Goal: Information Seeking & Learning: Learn about a topic

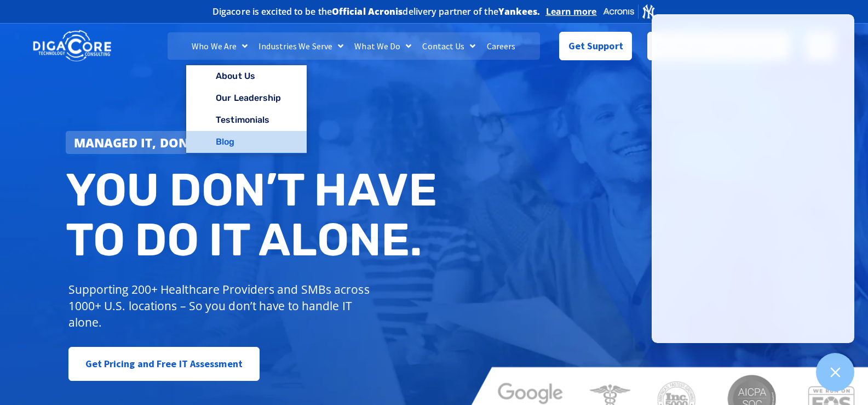
click at [232, 140] on link "Blog" at bounding box center [246, 142] width 120 height 22
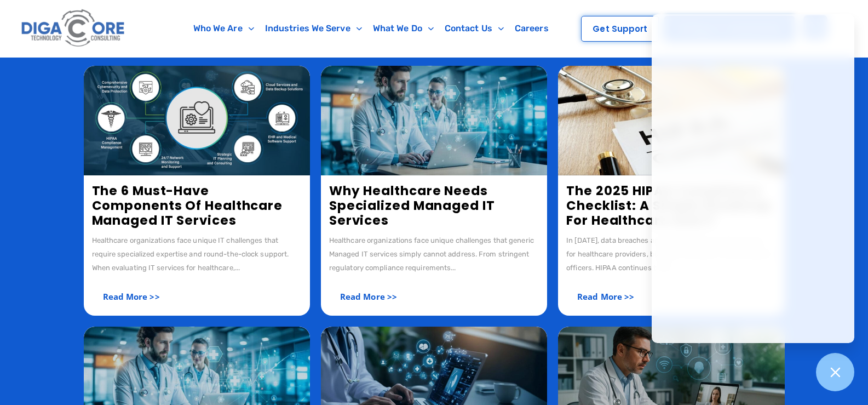
scroll to position [219, 0]
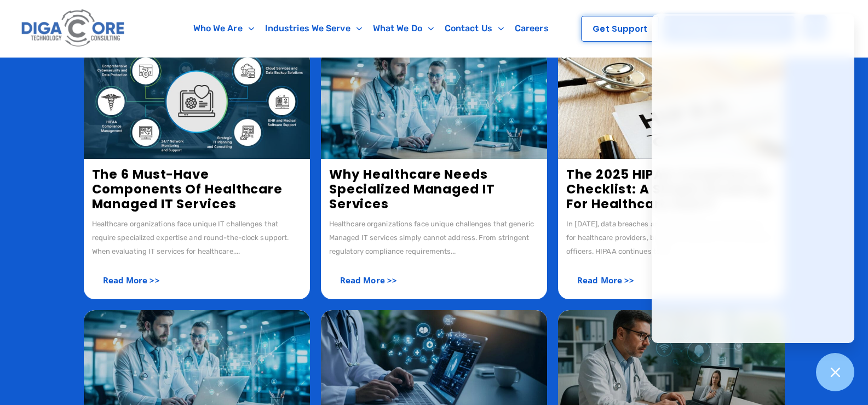
click at [192, 188] on link "The 6 Must-Have Components of Healthcare Managed IT Services" at bounding box center [187, 188] width 191 height 47
click at [355, 192] on link "Why Healthcare Needs Specialized Managed IT Services" at bounding box center [412, 188] width 166 height 47
click at [607, 179] on link "The 2025 HIPAA Compliance Checklist: A Simple Roadmap for Healthcare and IT" at bounding box center [668, 188] width 205 height 47
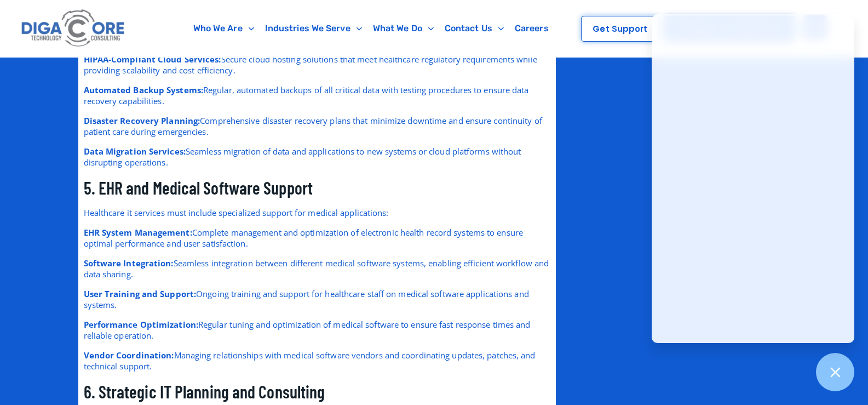
scroll to position [1041, 0]
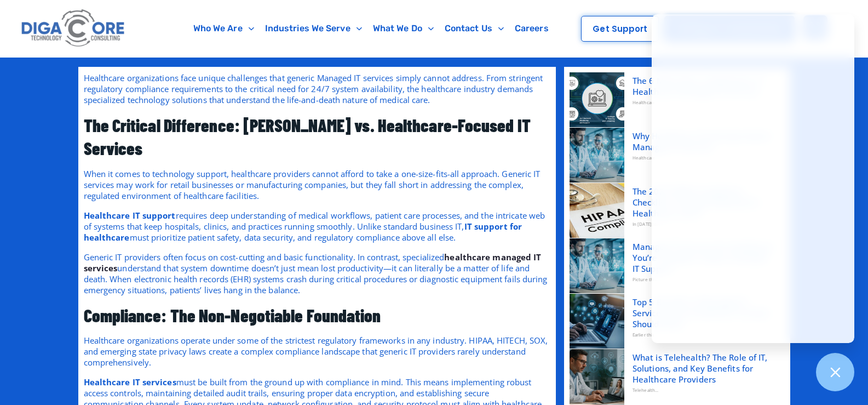
scroll to position [274, 0]
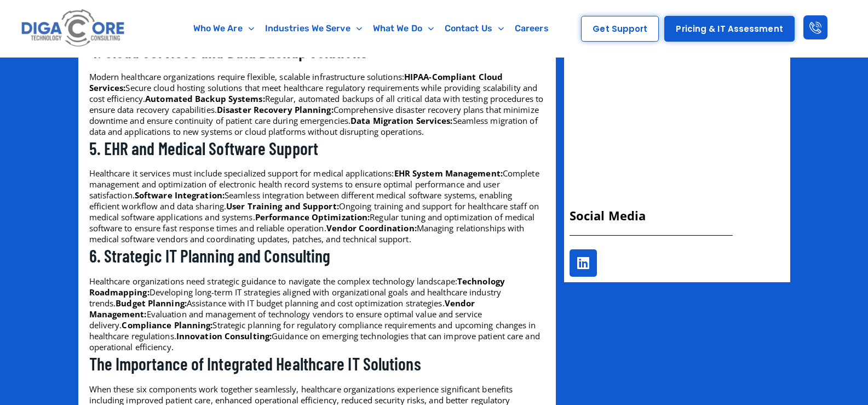
scroll to position [710, 0]
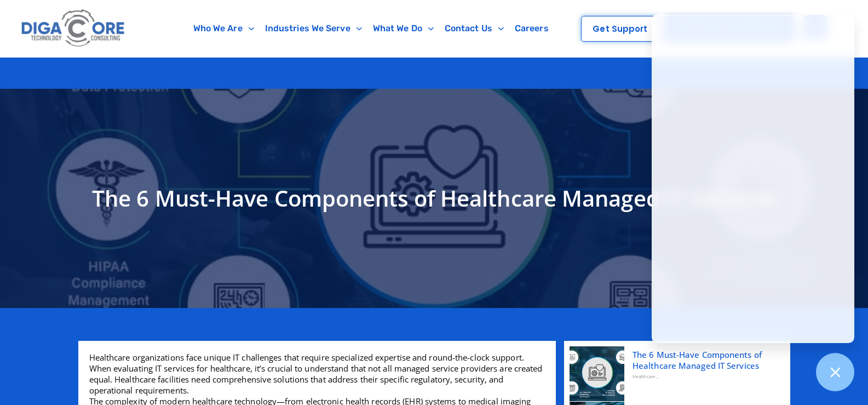
scroll to position [259, 0]
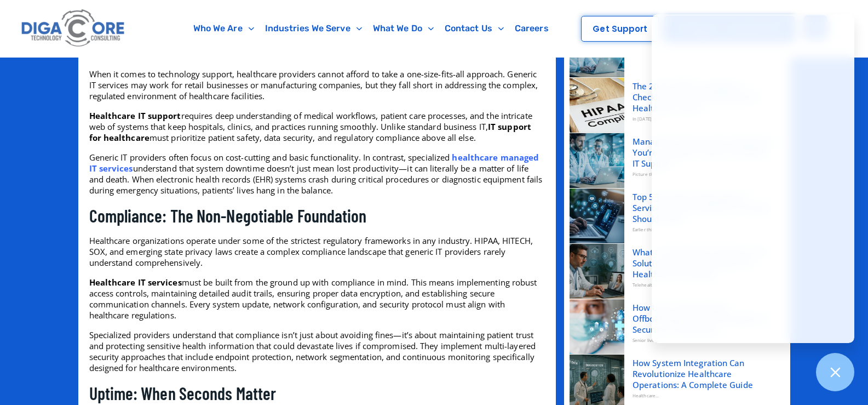
scroll to position [493, 0]
